Goal: Information Seeking & Learning: Learn about a topic

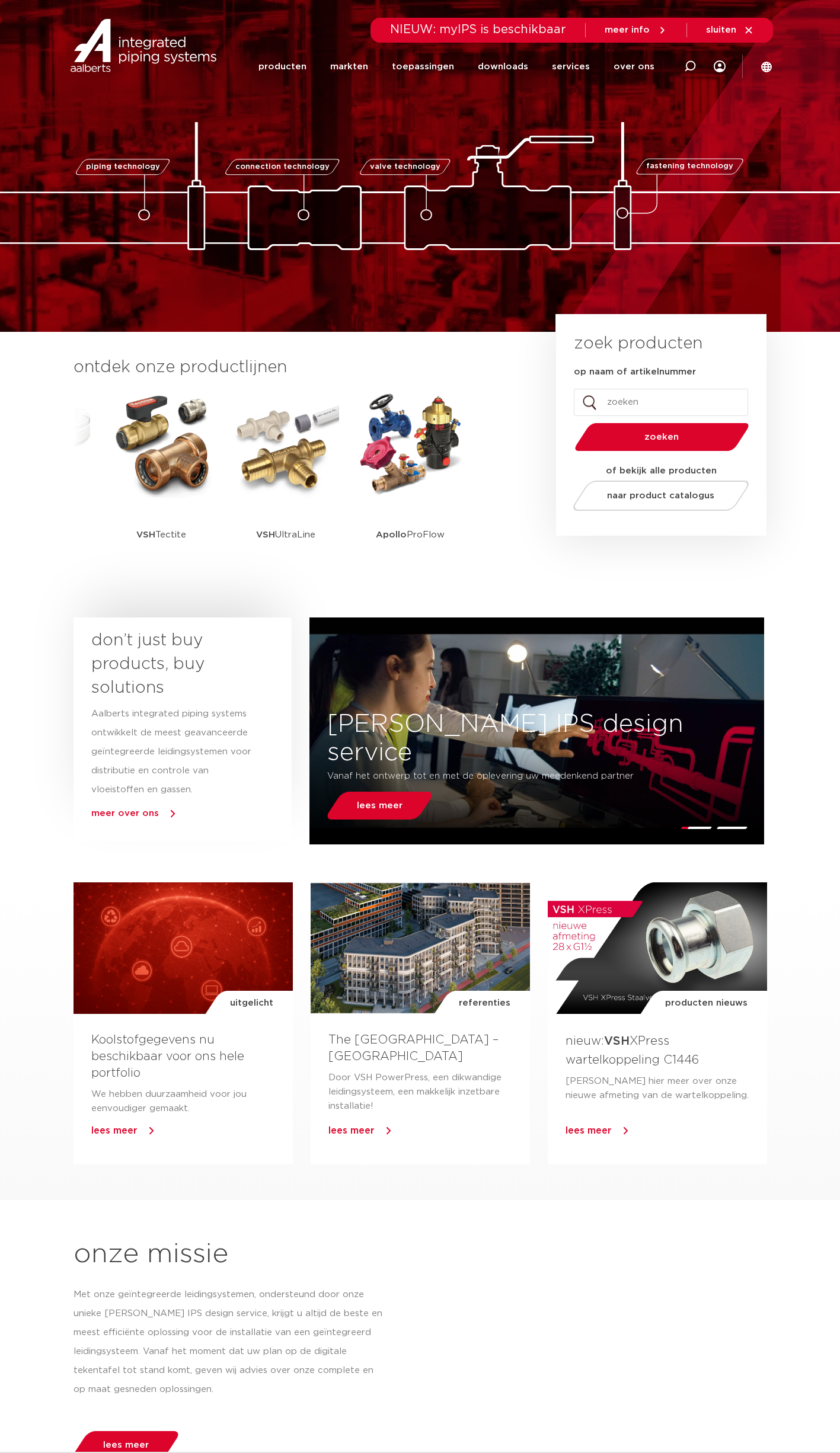
click at [640, 400] on input "op naam of artikelnummer" at bounding box center [660, 402] width 174 height 27
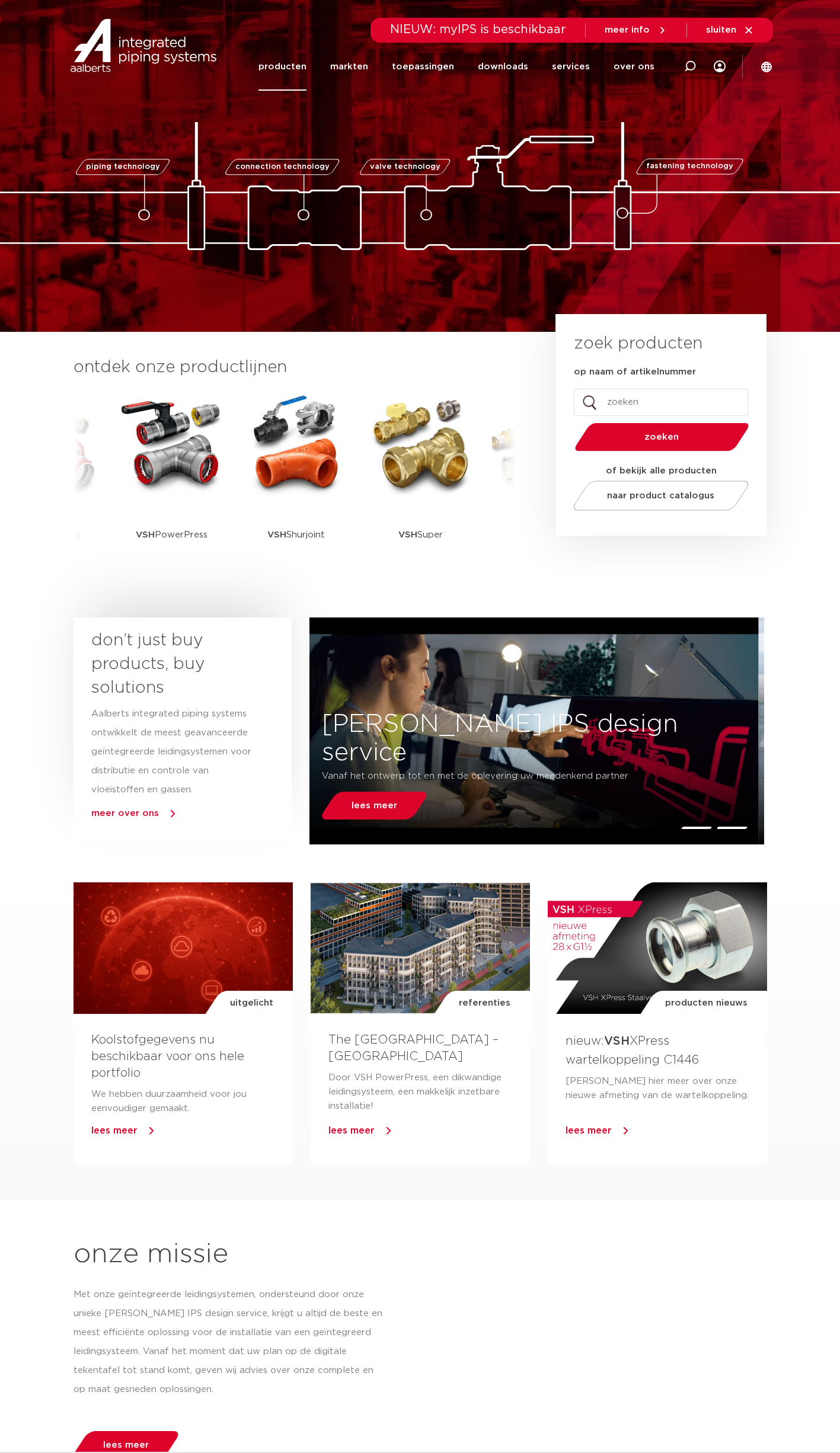
click at [306, 63] on link "producten" at bounding box center [282, 66] width 48 height 48
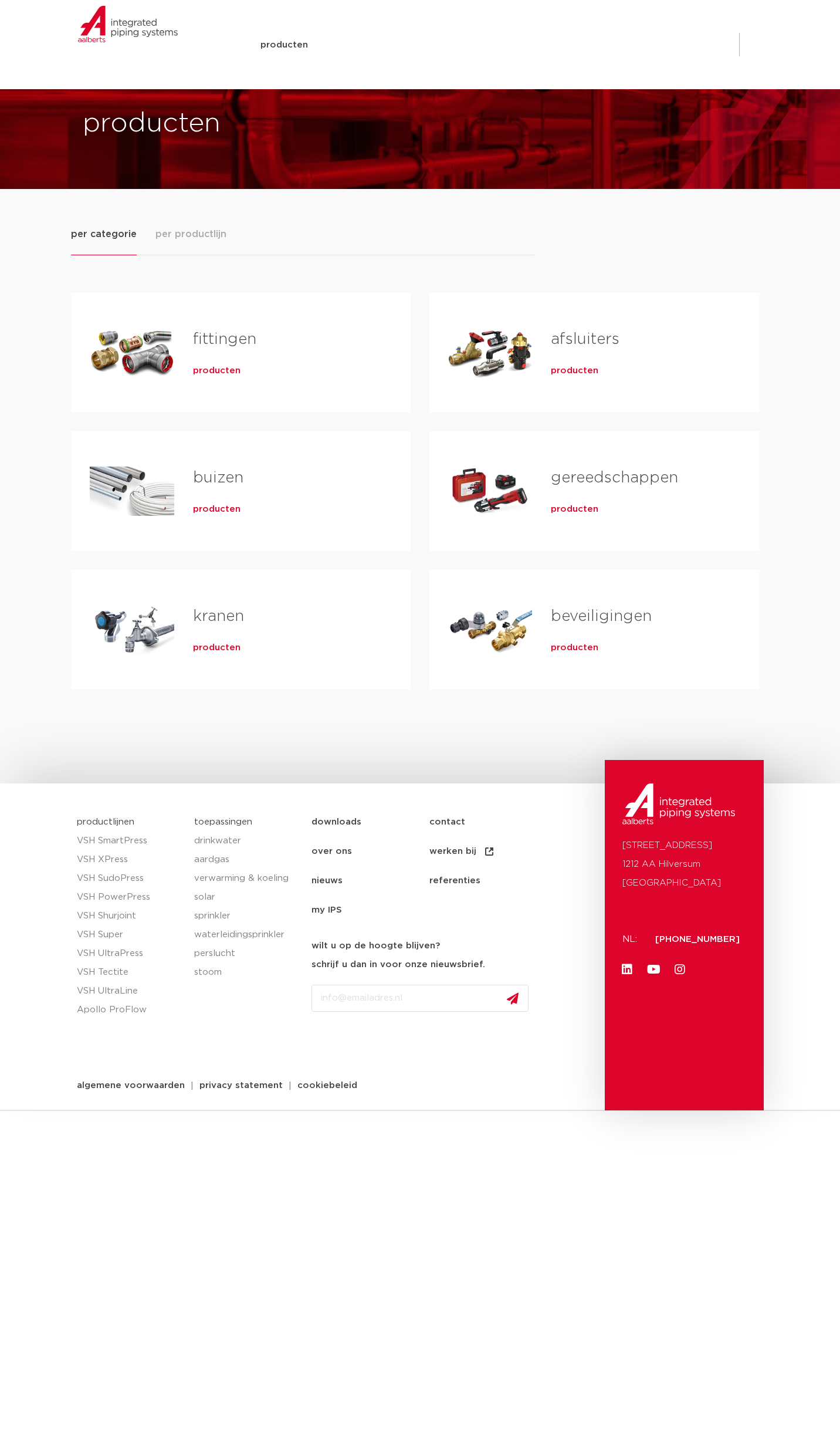
click at [210, 236] on span "per productlijn" at bounding box center [191, 234] width 71 height 14
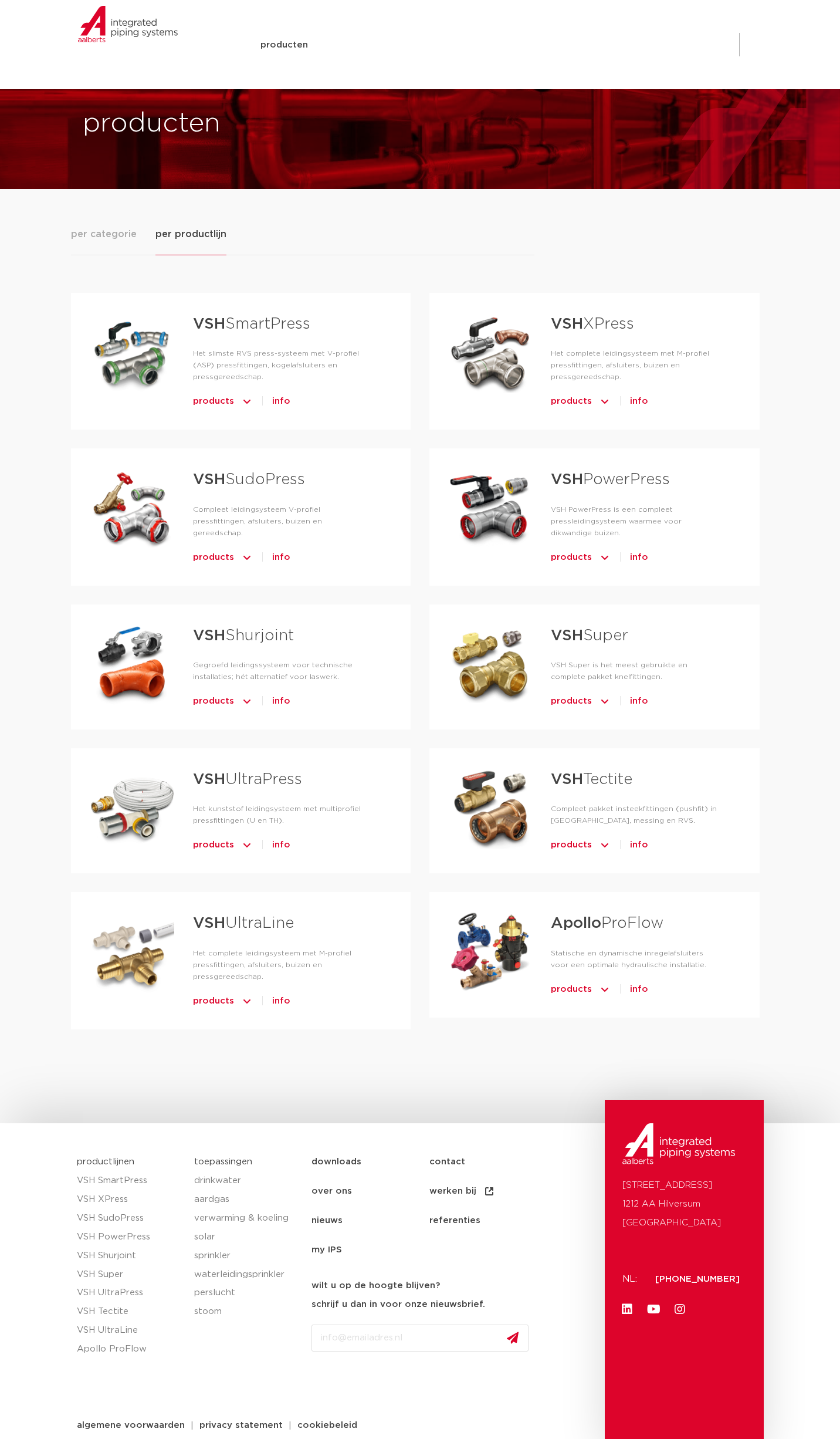
click at [123, 238] on span "per categorie" at bounding box center [103, 234] width 65 height 14
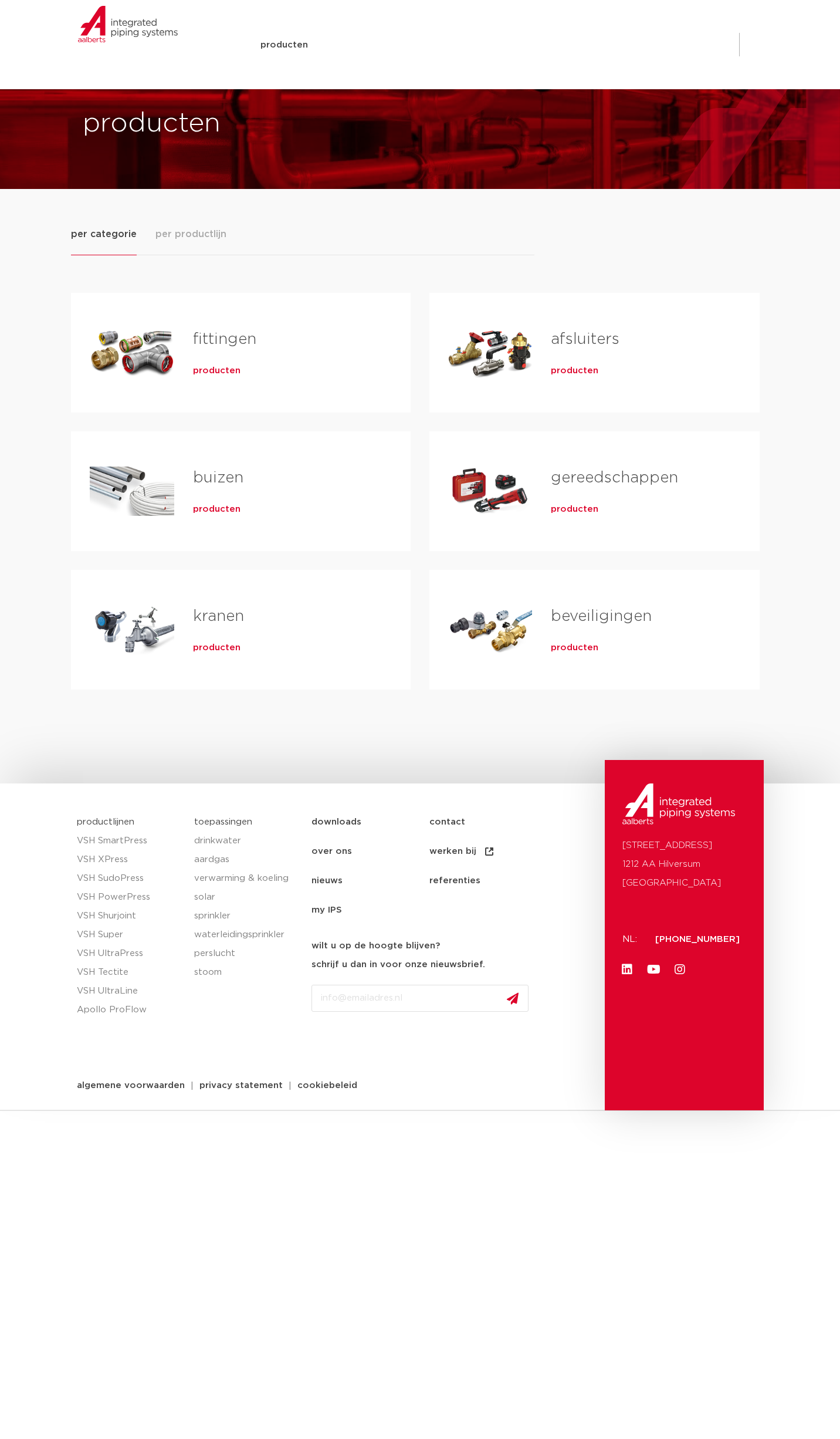
click at [562, 370] on span "producten" at bounding box center [574, 370] width 47 height 12
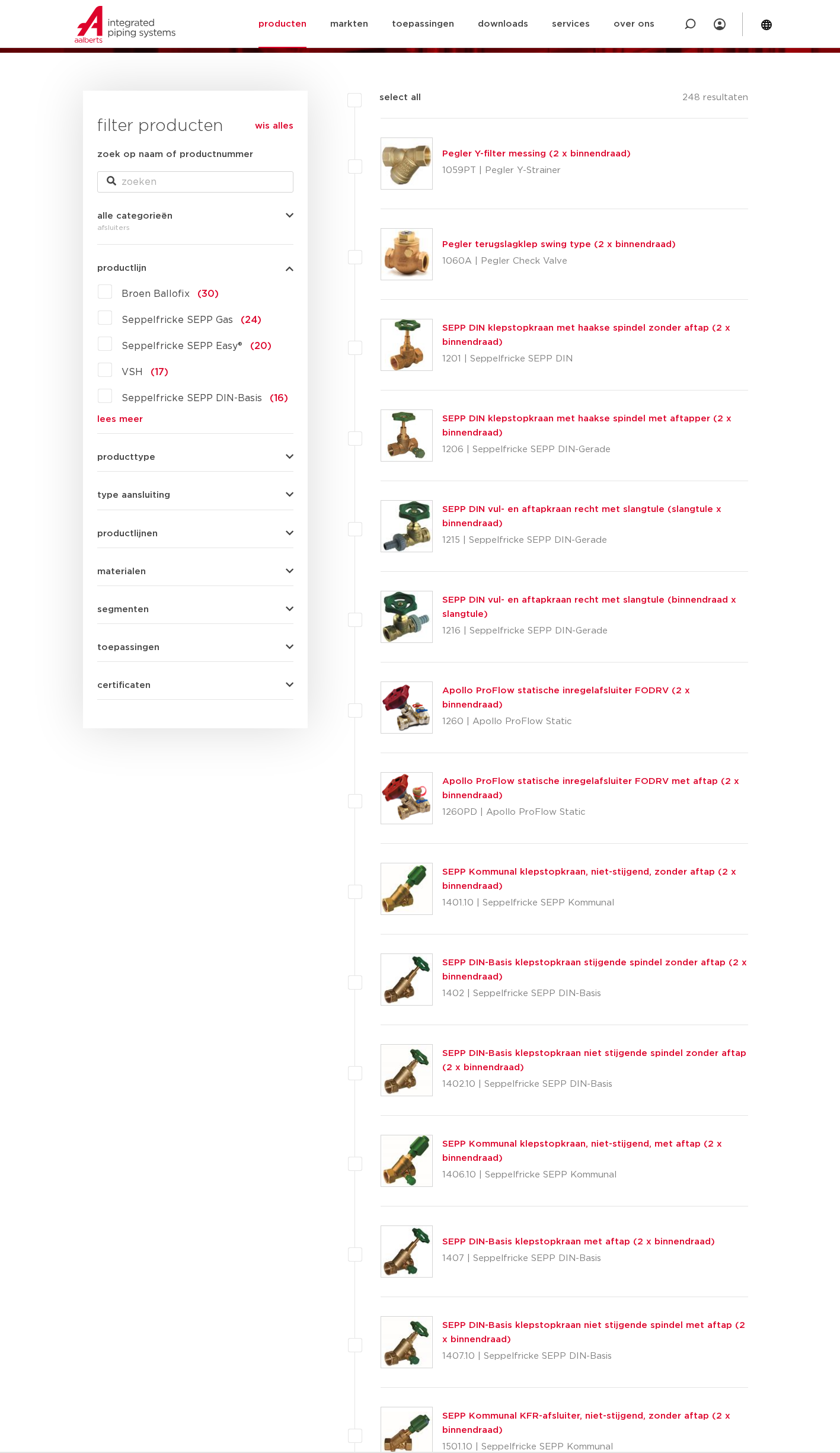
scroll to position [138, 0]
click at [187, 458] on button "producttype" at bounding box center [195, 457] width 196 height 9
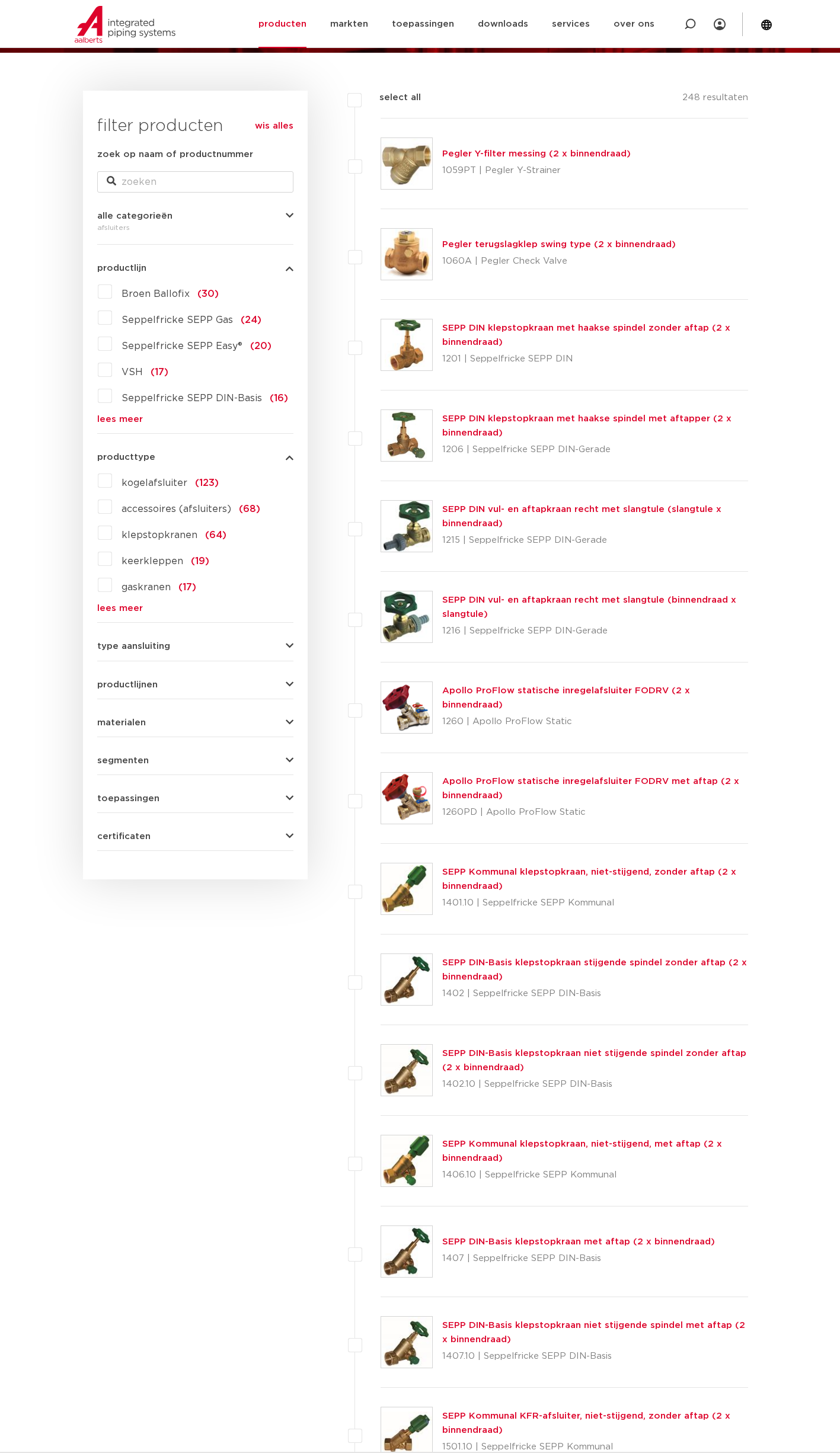
click at [112, 483] on label "kogelafsluiter (123)" at bounding box center [165, 481] width 107 height 19
click at [0, 0] on input "kogelafsluiter (123)" at bounding box center [0, 0] width 0 height 0
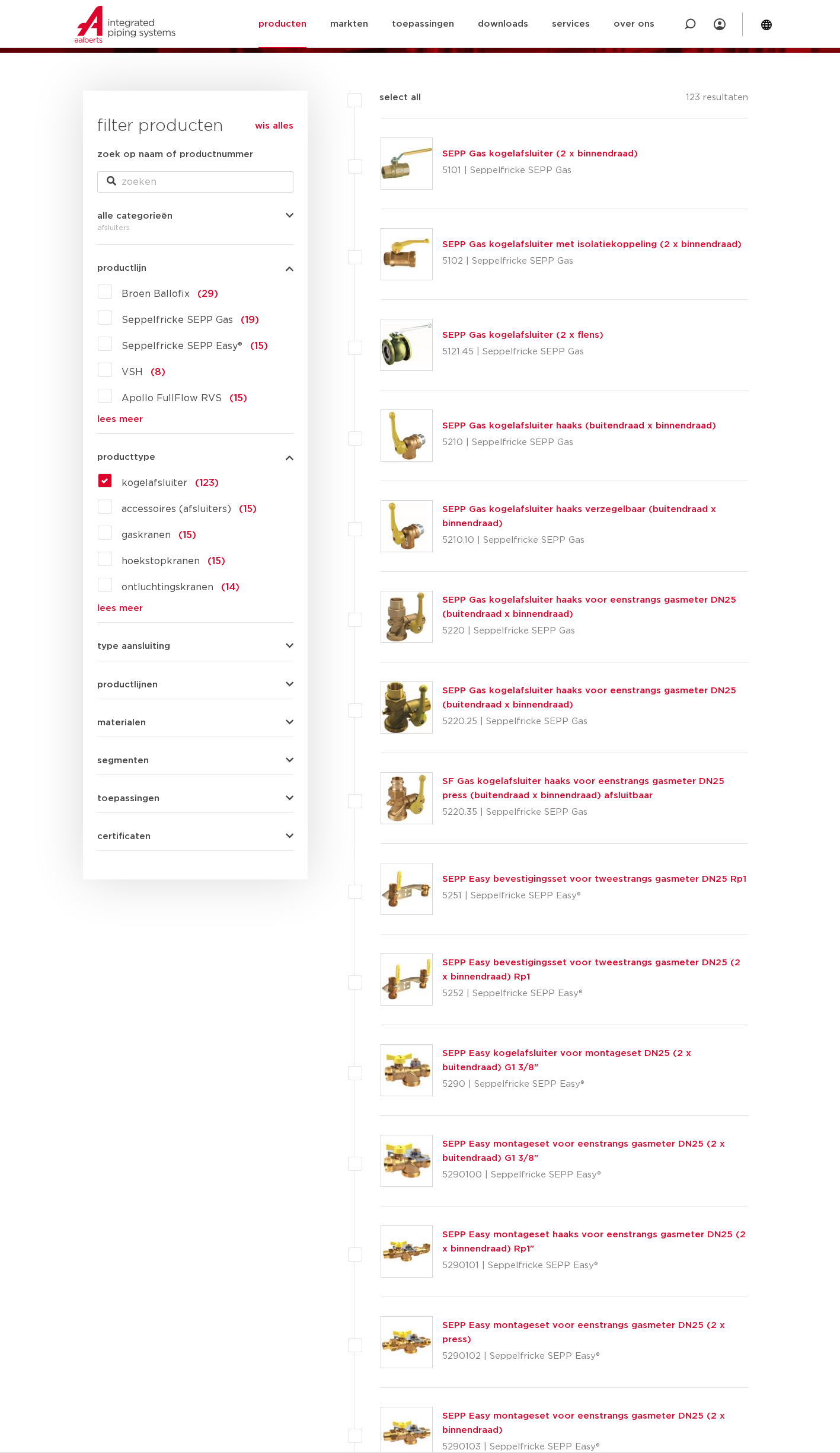
click at [205, 798] on button "toepassingen" at bounding box center [195, 799] width 196 height 9
click at [112, 850] on label "verwarming (72)" at bounding box center [159, 848] width 94 height 19
click at [0, 0] on input "verwarming (72)" at bounding box center [0, 0] width 0 height 0
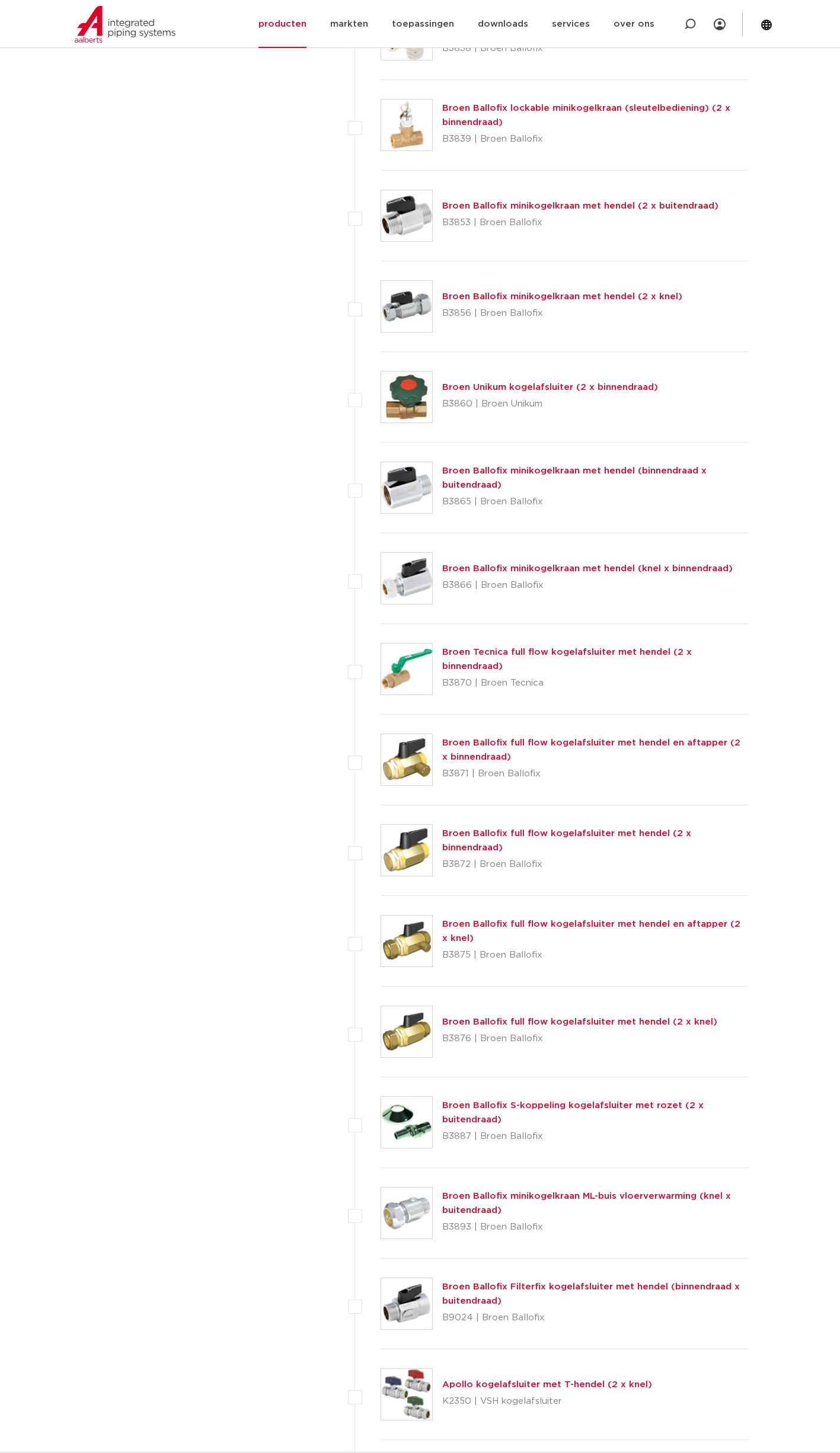
scroll to position [4149, 0]
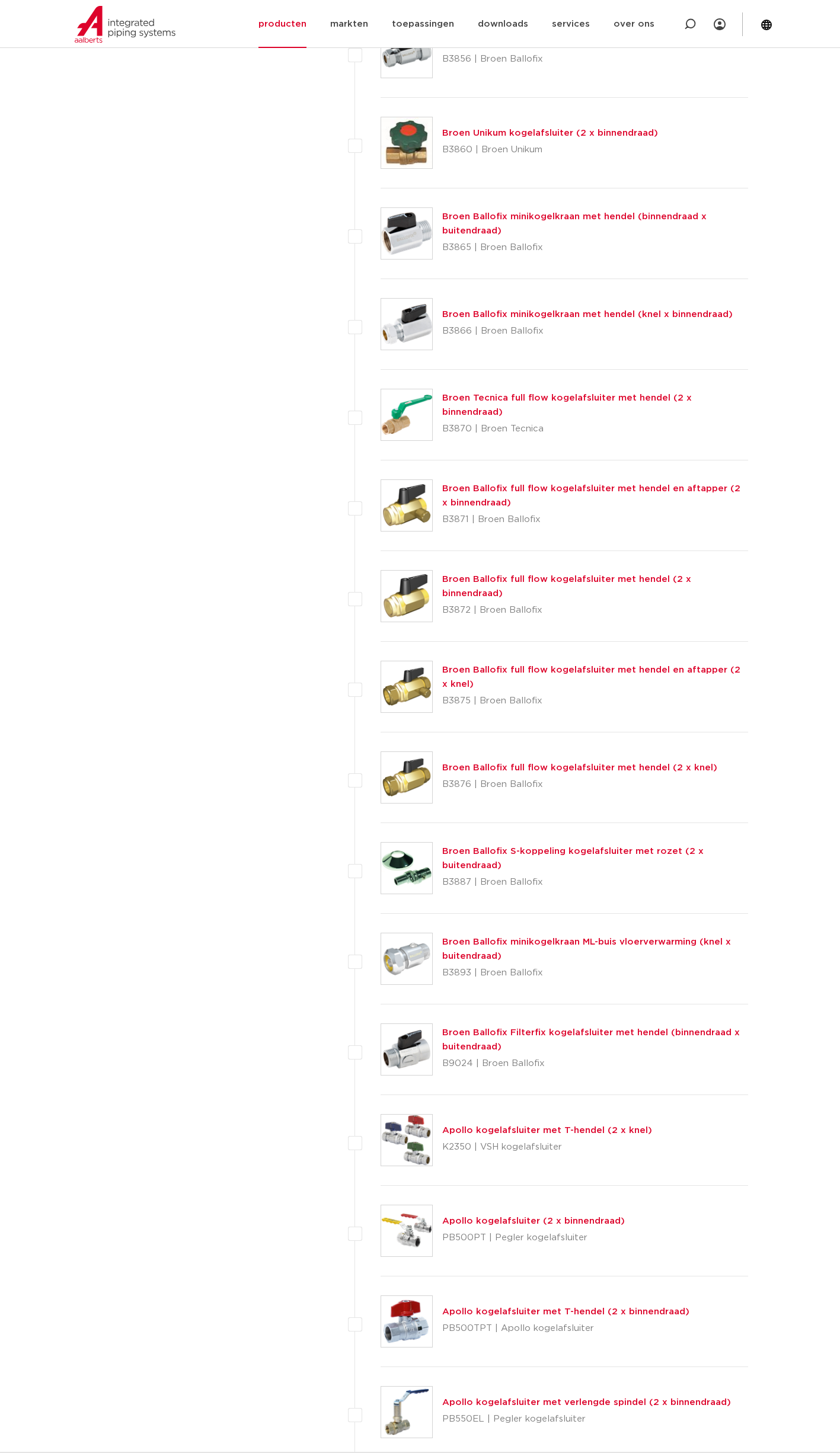
click at [660, 487] on link "Broen Ballofix full flow kogelafsluiter met hendel en aftapper (2 x binnendraad)" at bounding box center [591, 496] width 298 height 23
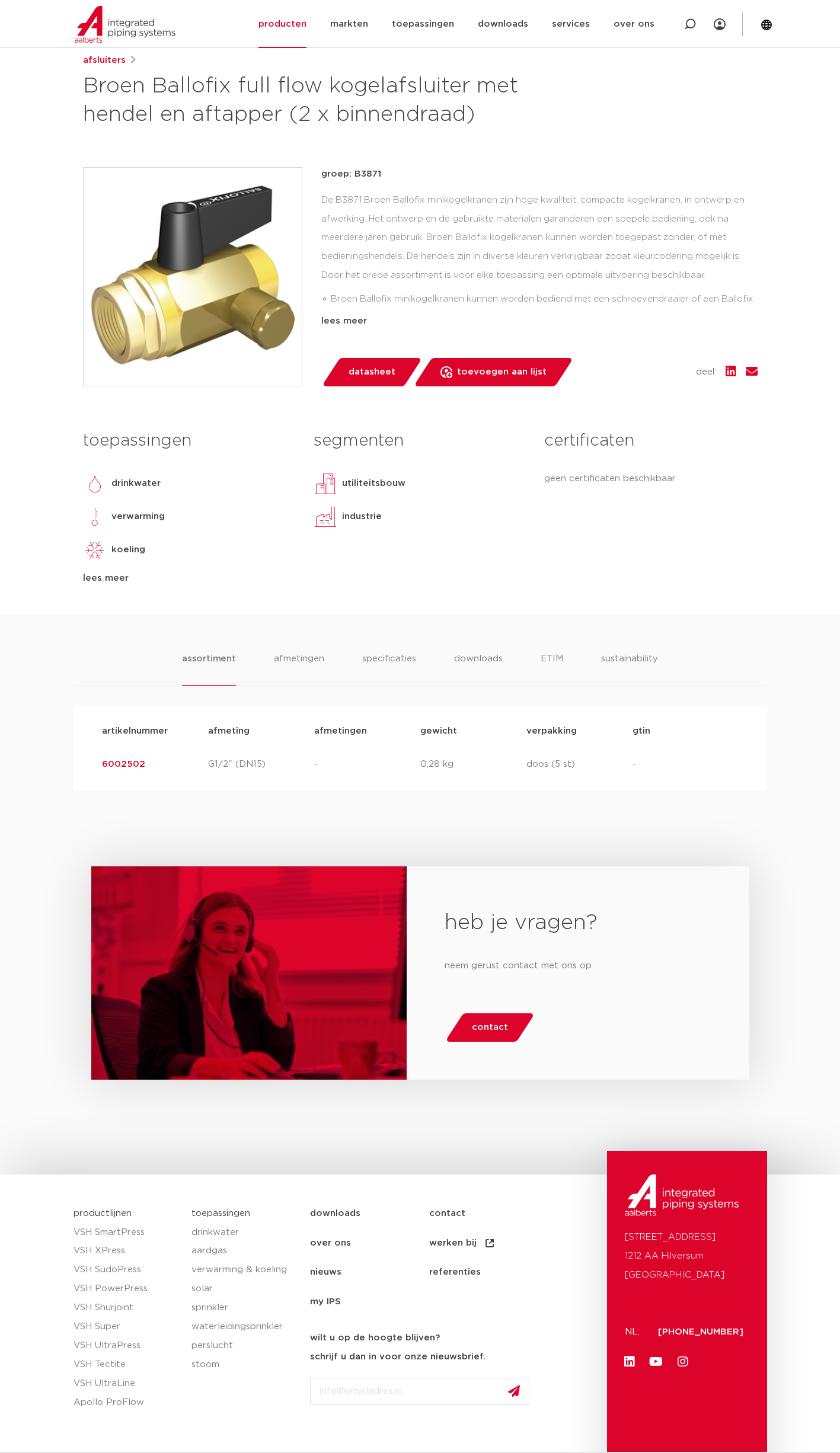
scroll to position [209, 0]
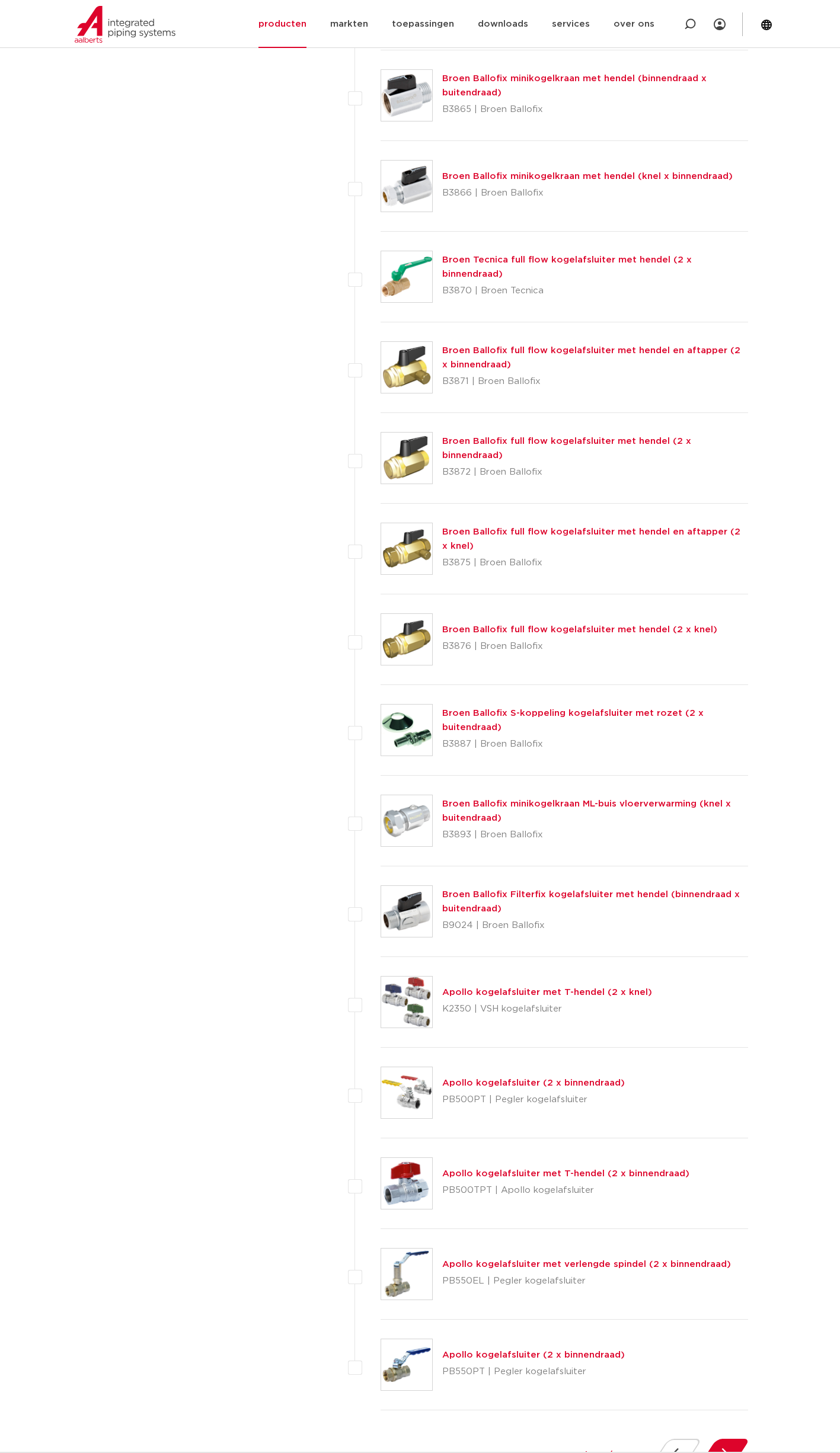
scroll to position [4841, 0]
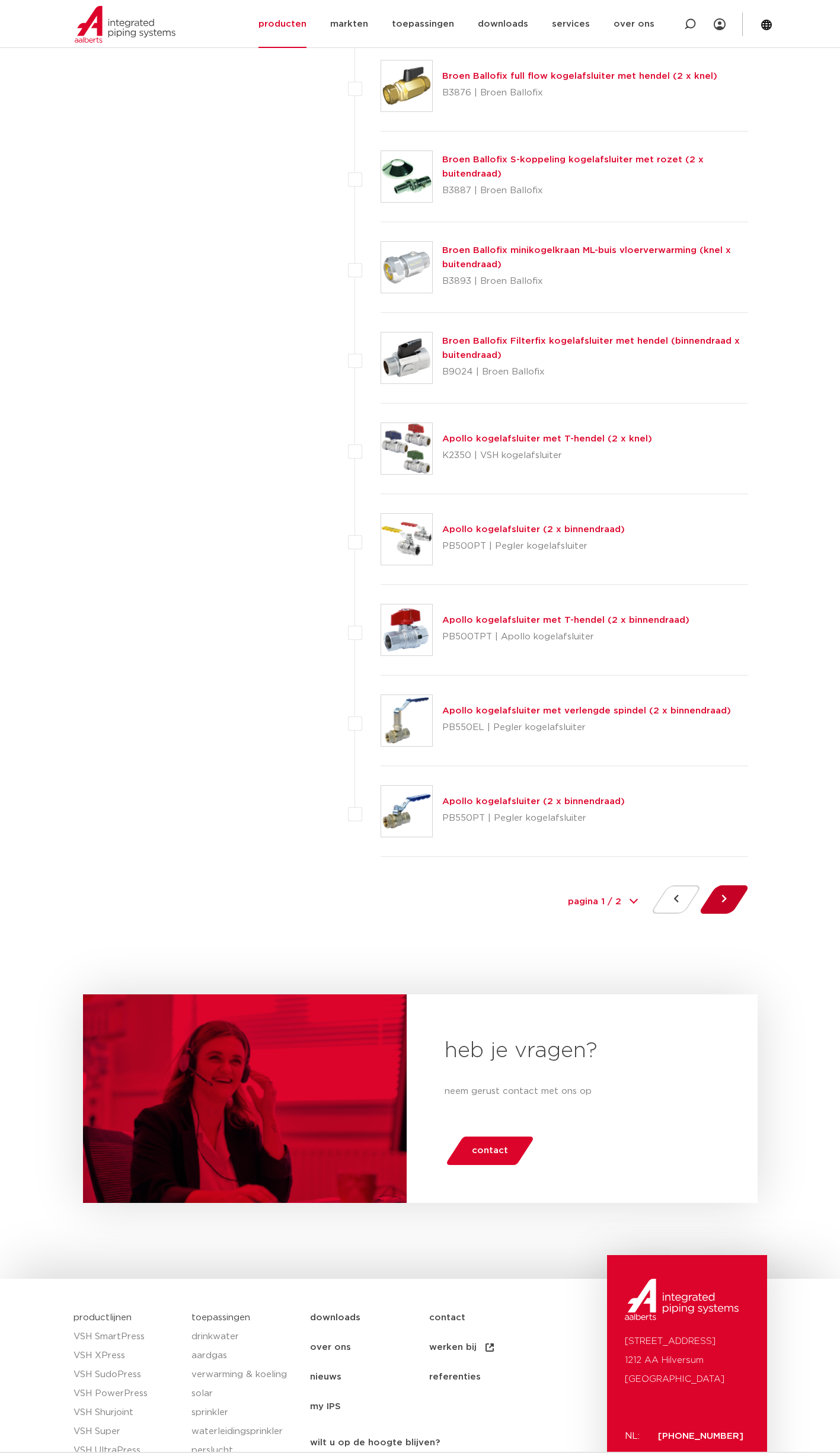
click at [728, 896] on button at bounding box center [723, 899] width 33 height 28
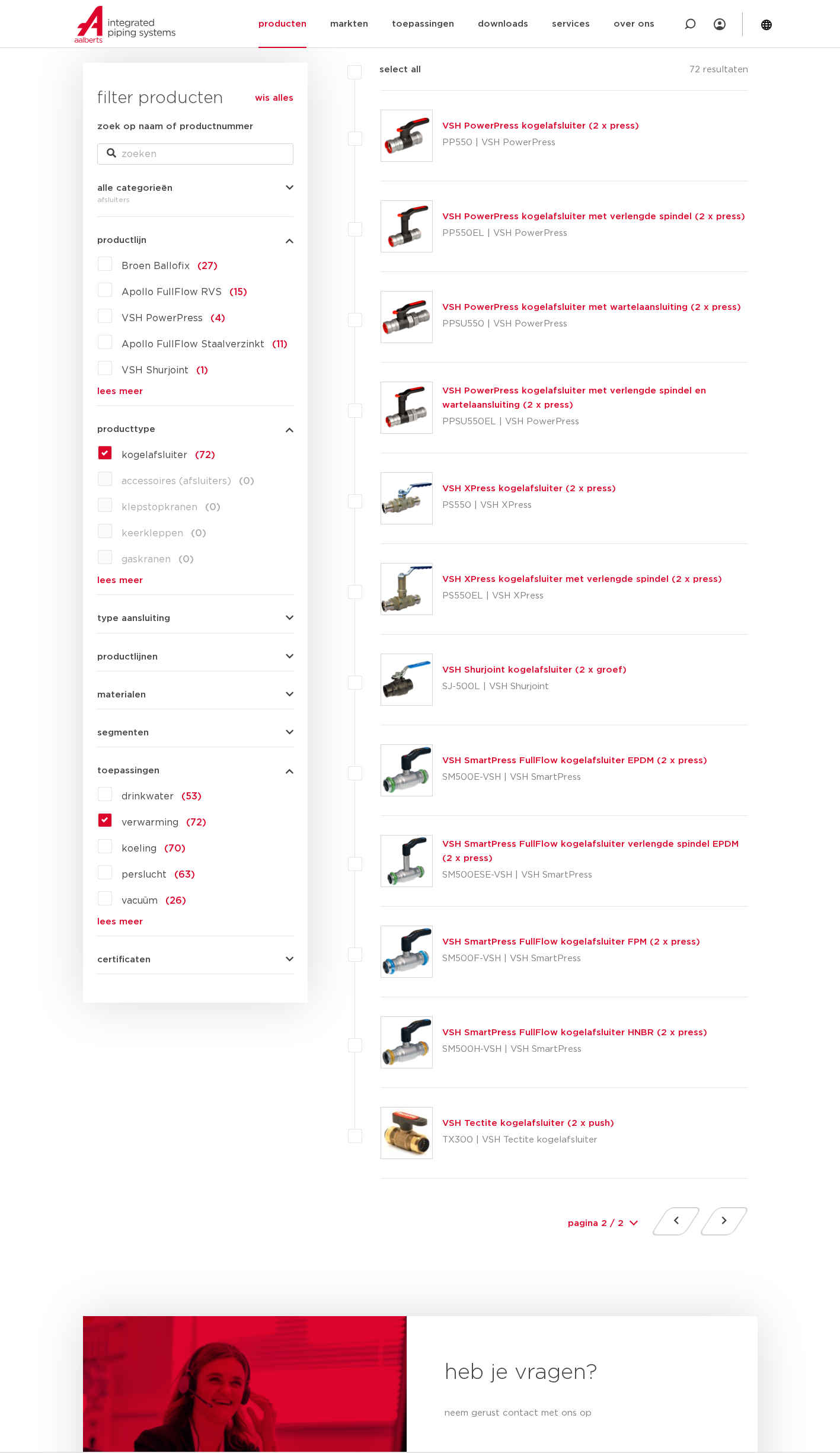
scroll to position [277, 0]
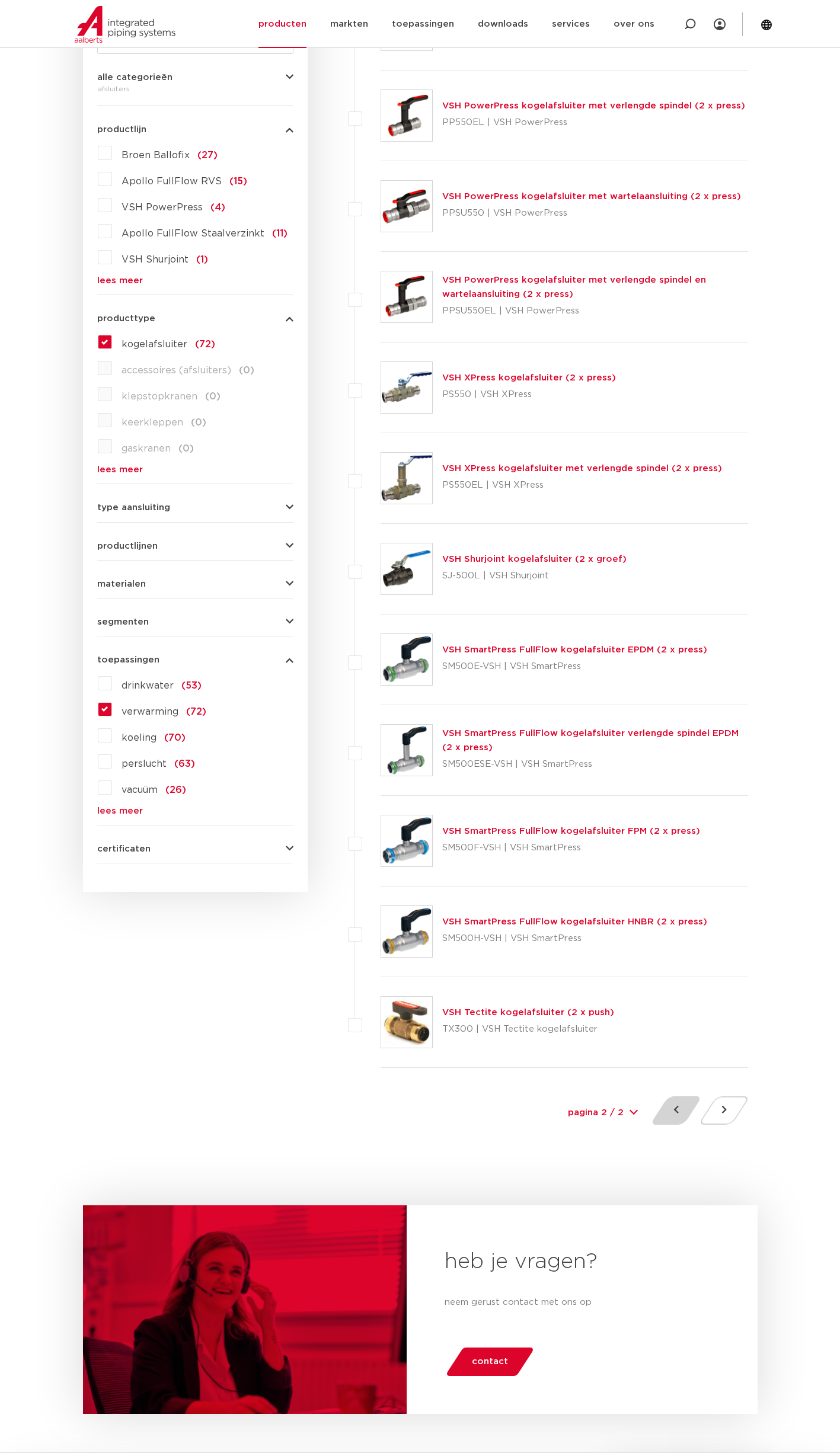
click at [677, 1104] on button at bounding box center [675, 1111] width 33 height 28
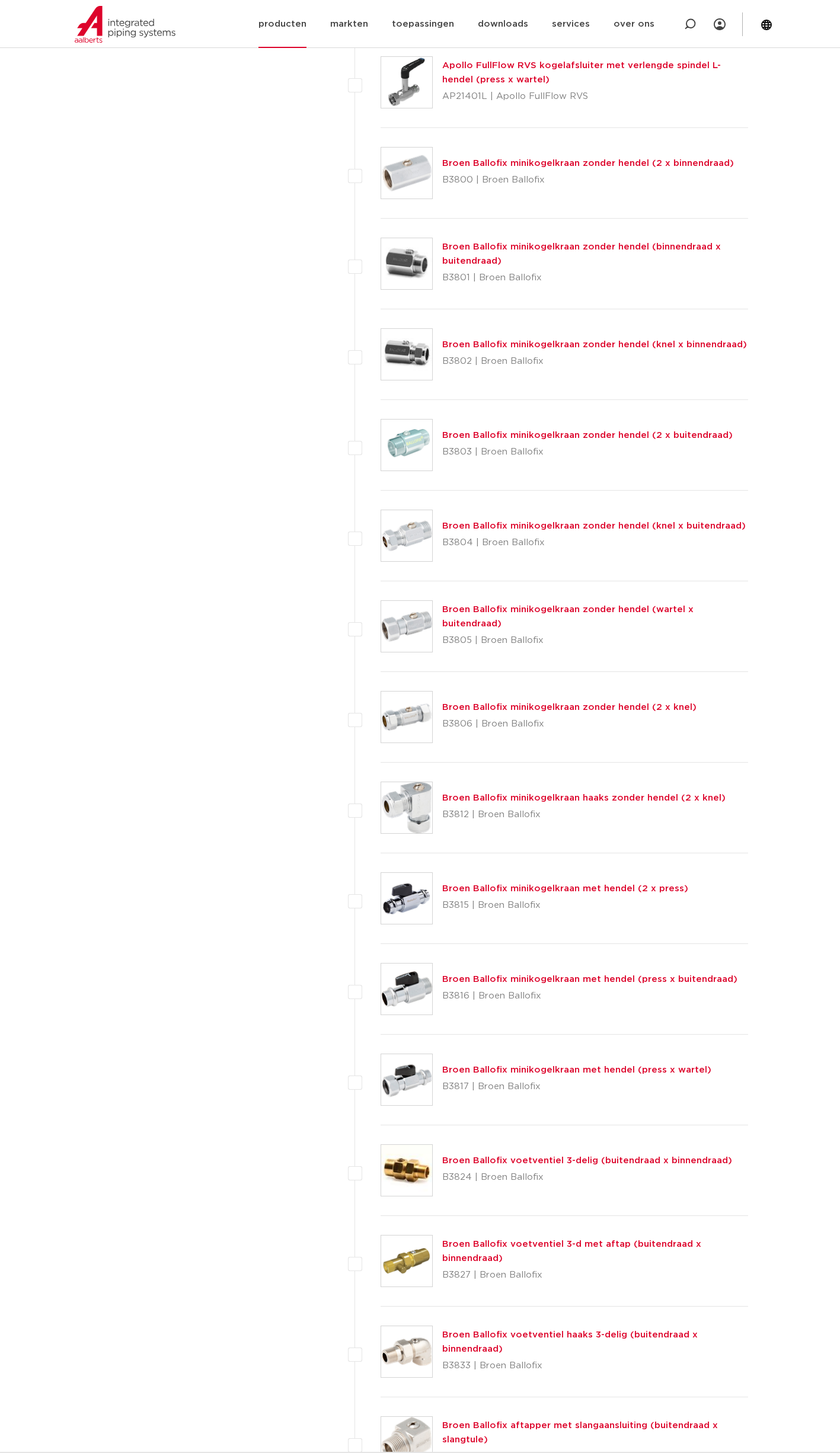
scroll to position [2213, 0]
